Goal: Task Accomplishment & Management: Manage account settings

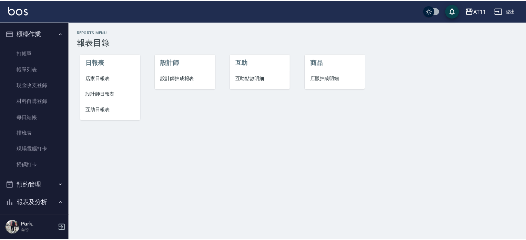
scroll to position [138, 0]
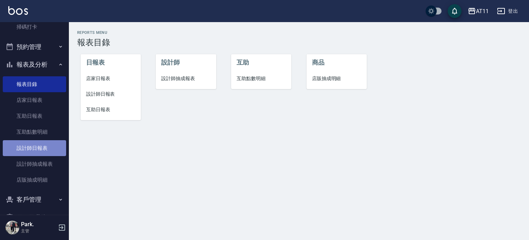
click at [34, 143] on link "設計師日報表" at bounding box center [34, 148] width 63 height 16
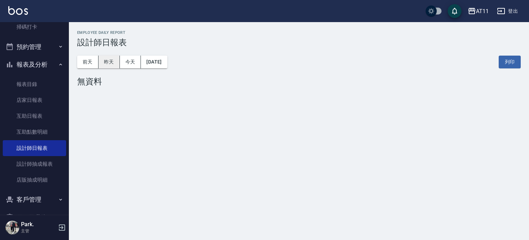
click at [102, 64] on button "昨天" at bounding box center [109, 61] width 21 height 13
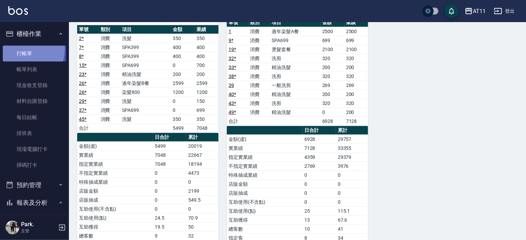
click at [21, 49] on link "打帳單" at bounding box center [34, 53] width 63 height 16
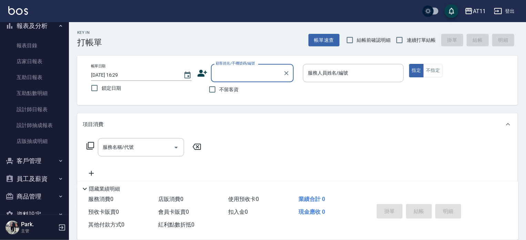
scroll to position [193, 0]
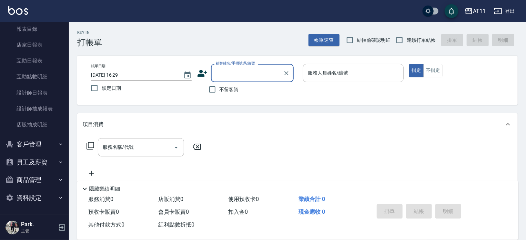
click at [29, 150] on button "客戶管理" at bounding box center [34, 144] width 63 height 18
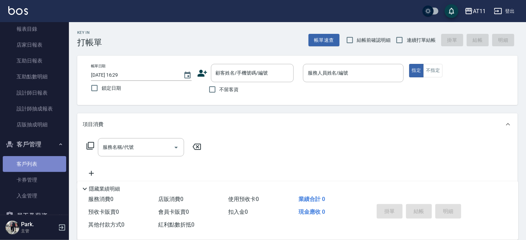
click at [39, 165] on link "客戶列表" at bounding box center [34, 164] width 63 height 16
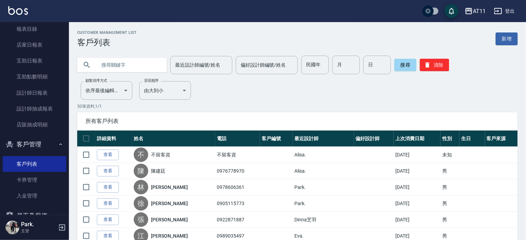
click at [121, 64] on input "text" at bounding box center [129, 64] width 65 height 19
type input "王"
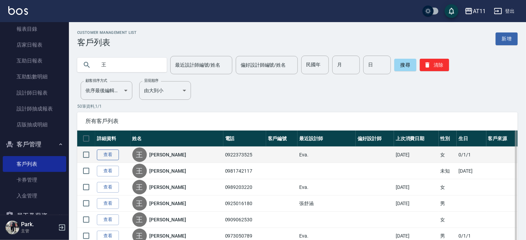
click at [110, 154] on link "查看" at bounding box center [108, 154] width 22 height 11
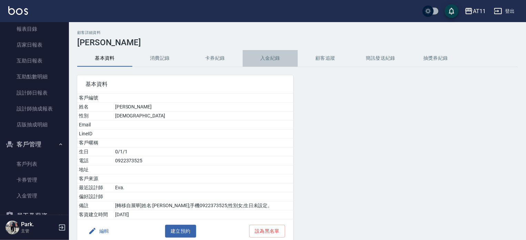
click at [275, 54] on button "入金紀錄" at bounding box center [270, 58] width 55 height 17
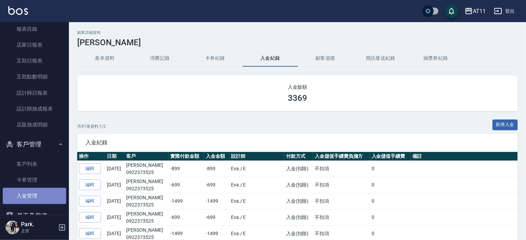
click at [34, 192] on link "入金管理" at bounding box center [34, 196] width 63 height 16
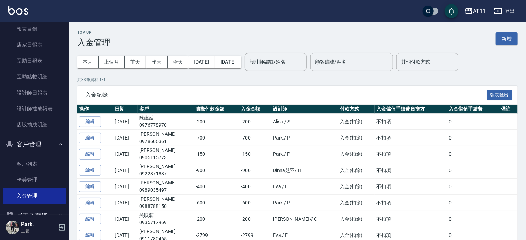
click at [505, 41] on button "新增" at bounding box center [507, 38] width 22 height 13
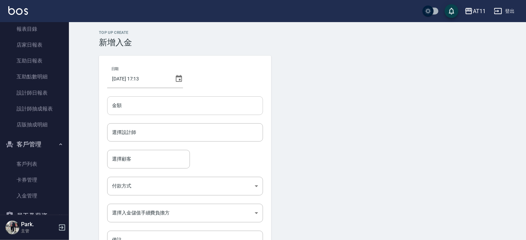
click at [151, 104] on input "金額" at bounding box center [185, 105] width 156 height 19
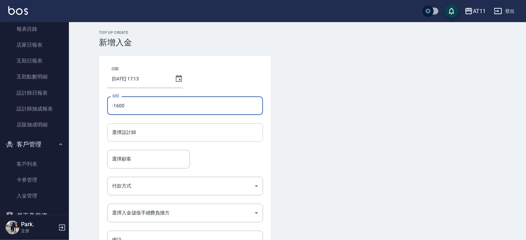
type input "-1600"
click at [162, 135] on input "選擇設計師" at bounding box center [185, 132] width 150 height 12
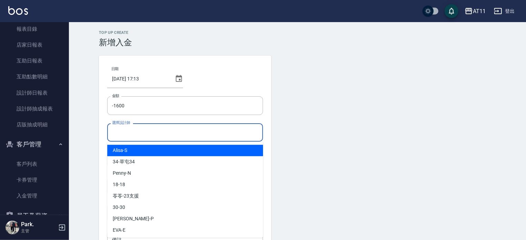
scroll to position [69, 0]
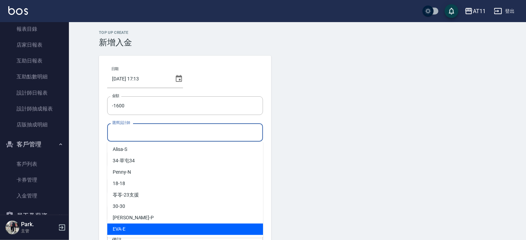
click at [159, 226] on div "[PERSON_NAME] -E" at bounding box center [185, 228] width 156 height 11
type input "EVA-E"
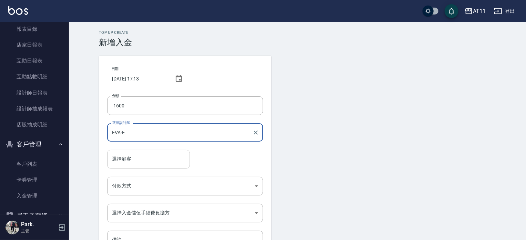
click at [132, 160] on input "選擇顧客" at bounding box center [148, 159] width 77 height 12
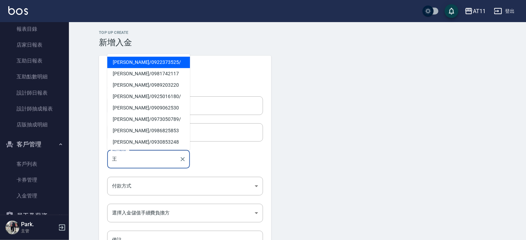
click at [142, 65] on span "[PERSON_NAME] / 0922373525 /" at bounding box center [148, 62] width 83 height 11
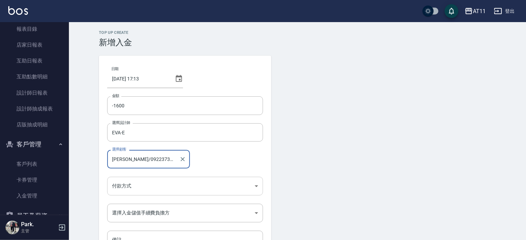
type input "[PERSON_NAME]/0922373525/"
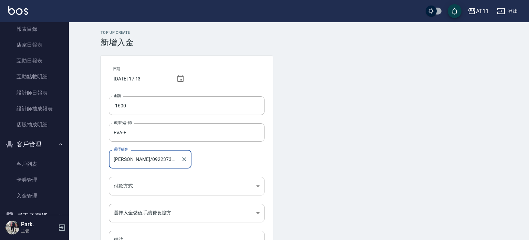
click at [139, 181] on body "AT11 登出 櫃檯作業 打帳單 帳單列表 現金收支登錄 材料自購登錄 每日結帳 排班表 現場電腦打卡 掃碼打卡 預約管理 預約管理 單日預約紀錄 單週預約紀…" at bounding box center [264, 143] width 529 height 286
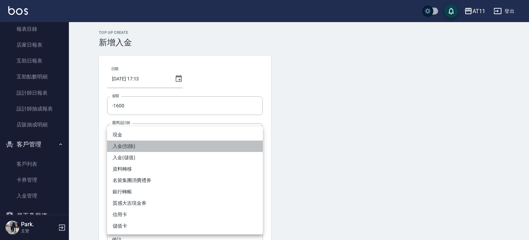
click at [135, 145] on li "入金(扣除)" at bounding box center [185, 145] width 156 height 11
type input "入金(扣除)"
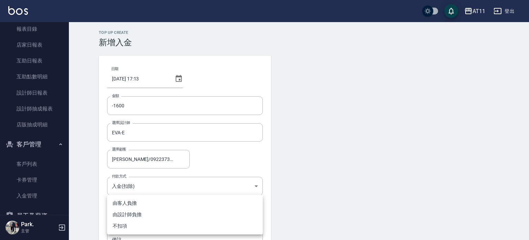
click at [145, 208] on body "AT11 登出 櫃檯作業 打帳單 帳單列表 現金收支登錄 材料自購登錄 每日結帳 排班表 現場電腦打卡 掃碼打卡 預約管理 預約管理 單日預約紀錄 單週預約紀…" at bounding box center [264, 143] width 529 height 286
click at [126, 185] on div at bounding box center [264, 120] width 529 height 240
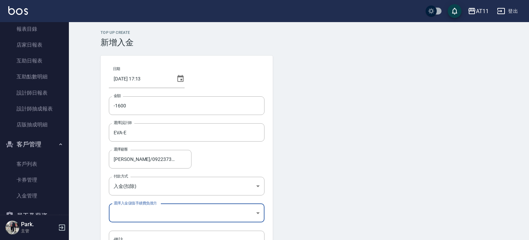
click at [130, 213] on body "AT11 登出 櫃檯作業 打帳單 帳單列表 現金收支登錄 材料自購登錄 每日結帳 排班表 現場電腦打卡 掃碼打卡 預約管理 預約管理 單日預約紀錄 單週預約紀…" at bounding box center [264, 143] width 529 height 286
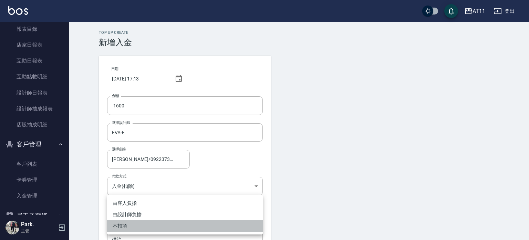
click at [126, 227] on li "不扣項" at bounding box center [185, 225] width 156 height 11
type input "WITHOUTHANDLINGFEE"
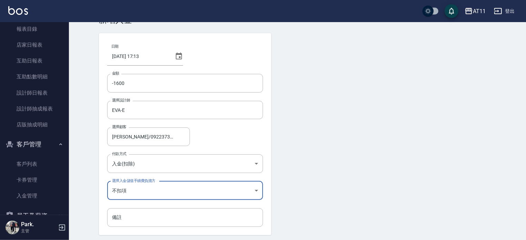
scroll to position [47, 0]
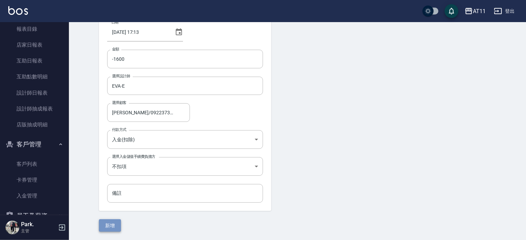
click at [113, 224] on button "新增" at bounding box center [110, 225] width 22 height 13
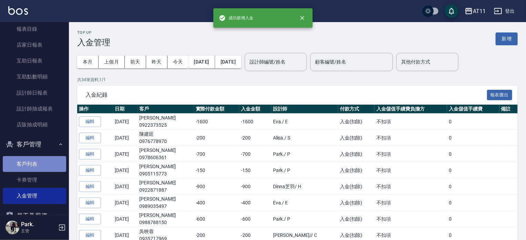
click at [47, 162] on link "客戶列表" at bounding box center [34, 164] width 63 height 16
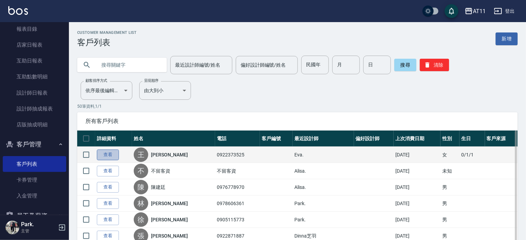
click at [111, 153] on link "查看" at bounding box center [108, 154] width 22 height 11
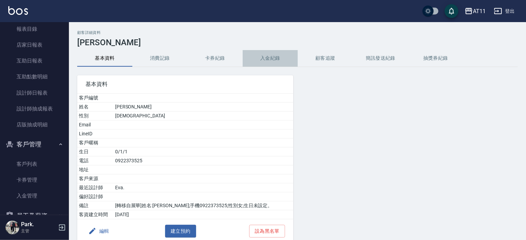
click at [268, 57] on button "入金紀錄" at bounding box center [270, 58] width 55 height 17
